Goal: Task Accomplishment & Management: Manage account settings

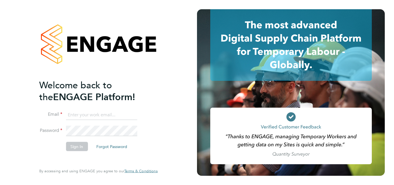
type input "[PERSON_NAME][EMAIL_ADDRESS][PERSON_NAME][DOMAIN_NAME]"
click at [81, 148] on button "Sign In" at bounding box center [77, 145] width 22 height 9
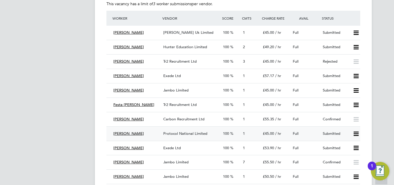
click at [356, 135] on icon at bounding box center [355, 133] width 7 height 5
click at [348, 156] on li "Reject" at bounding box center [348, 154] width 20 height 8
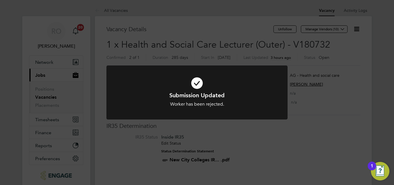
click at [321, 124] on div "Submission Updated Worker has been rejected. Cancel Okay" at bounding box center [197, 92] width 394 height 185
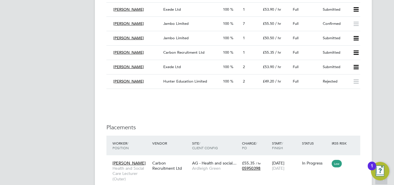
drag, startPoint x: 356, startPoint y: 23, endPoint x: 381, endPoint y: 25, distance: 24.9
click at [356, 53] on icon at bounding box center [355, 52] width 7 height 5
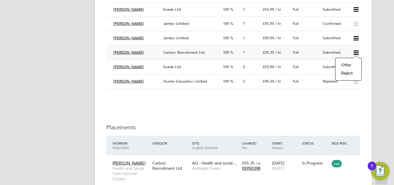
click at [351, 72] on li "Reject" at bounding box center [348, 73] width 20 height 8
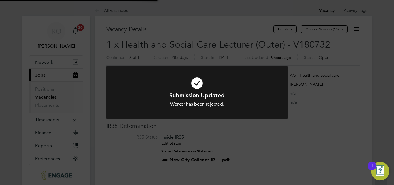
scroll to position [17, 40]
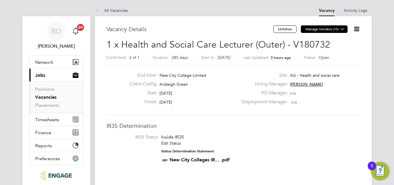
click at [335, 31] on button "Manage Vendors (10)" at bounding box center [324, 28] width 47 height 7
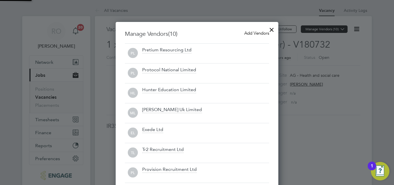
scroll to position [232, 163]
click at [258, 32] on span "Add Vendors" at bounding box center [256, 32] width 25 height 5
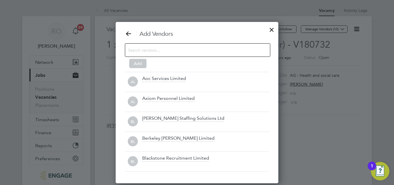
click at [181, 49] on input at bounding box center [193, 49] width 130 height 7
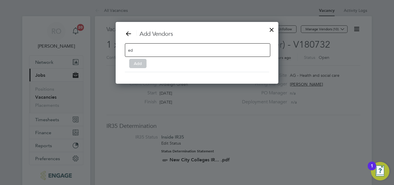
type input "e"
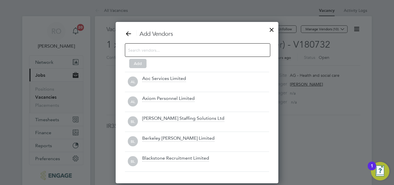
scroll to position [162, 163]
click at [272, 29] on div at bounding box center [271, 28] width 10 height 10
